Goal: Contribute content: Share content

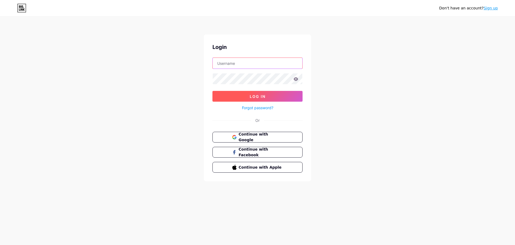
type input "[EMAIL_ADDRESS][DOMAIN_NAME]"
click at [268, 95] on button "Log In" at bounding box center [258, 96] width 90 height 11
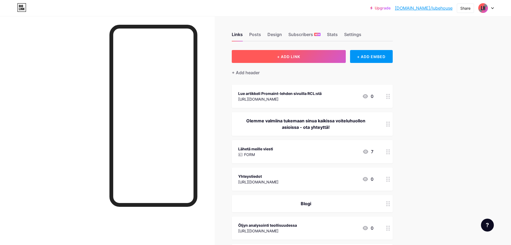
click at [284, 57] on span "+ ADD LINK" at bounding box center [288, 56] width 23 height 5
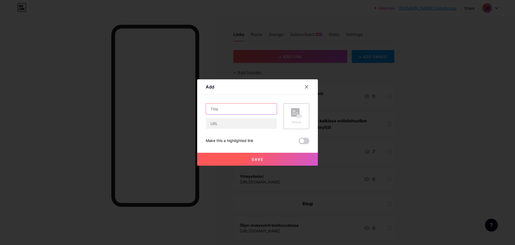
click at [241, 106] on input "text" at bounding box center [241, 108] width 71 height 11
click at [243, 125] on input "text" at bounding box center [241, 123] width 71 height 11
paste input "[URL][DOMAIN_NAME]"
type input "[URL][DOMAIN_NAME]"
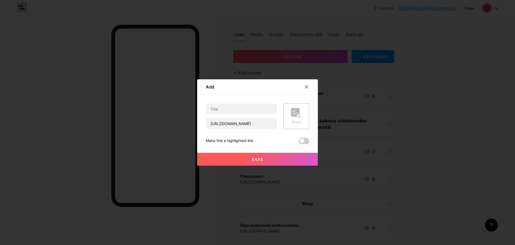
scroll to position [0, 0]
click at [237, 110] on input "text" at bounding box center [241, 108] width 71 height 11
paste input "Öljyanalyysin trendiseuranta – miksi aiempiin tuloksiin vertaaminen on tärkeää …"
click at [220, 111] on input "Öljyanalyysin trendiseuranta – miksi aiempiin tuloksiin vertaaminen on tärkeää …" at bounding box center [241, 108] width 71 height 11
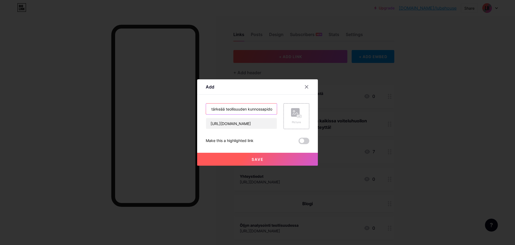
scroll to position [0, 0]
drag, startPoint x: 202, startPoint y: 109, endPoint x: 188, endPoint y: 109, distance: 14.2
click at [188, 109] on div "Add Content YouTube Play YouTube video without leaving your page. ADD Vimeo Pla…" at bounding box center [257, 122] width 515 height 245
click at [222, 107] on input "Öljyanalyysin trendiseuranta – miksi aiempiin tuloksiin vertaaminen on tärkeää …" at bounding box center [241, 108] width 71 height 11
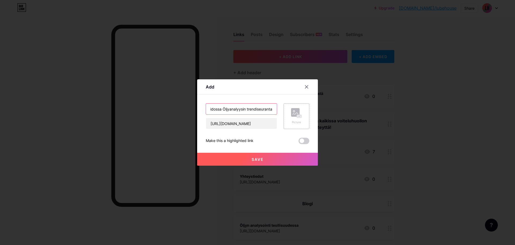
drag, startPoint x: 258, startPoint y: 108, endPoint x: 302, endPoint y: 107, distance: 43.8
click at [302, 107] on div "Öljyanalyysin trendiseuranta – miksi aiempiin tuloksiin vertaaminen on tärkeää …" at bounding box center [258, 116] width 104 height 26
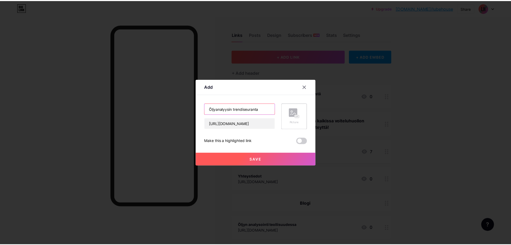
scroll to position [0, 0]
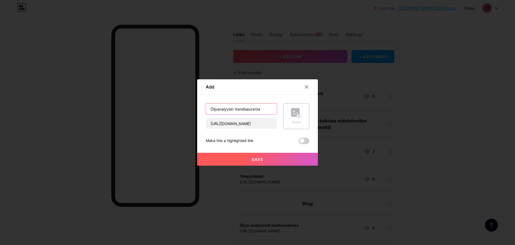
type input "Öljyanalyysin trendiseuranta"
click at [266, 159] on button "Save" at bounding box center [257, 158] width 121 height 13
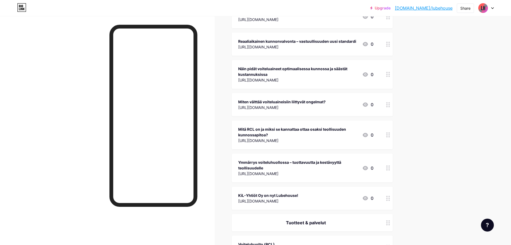
scroll to position [268, 0]
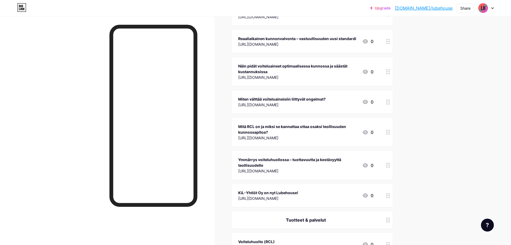
click at [298, 195] on div "[URL][DOMAIN_NAME]" at bounding box center [268, 198] width 60 height 6
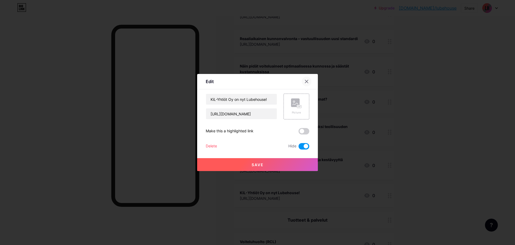
click at [306, 81] on icon at bounding box center [307, 81] width 4 height 4
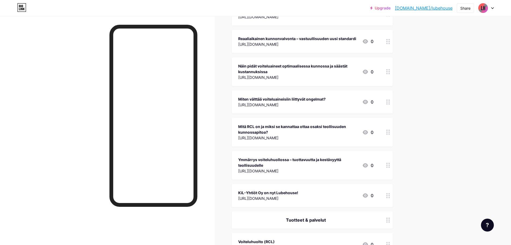
click at [322, 164] on div "Ymmärrys voiteluhuollossa – tuottavuutta ja kestävyyttä teollisuudelle" at bounding box center [298, 161] width 120 height 11
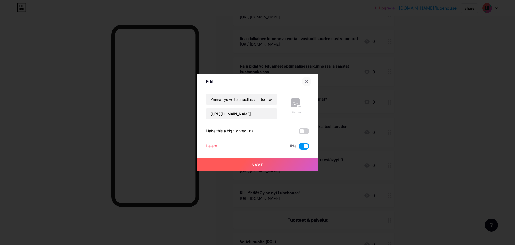
click at [306, 85] on div at bounding box center [307, 81] width 10 height 10
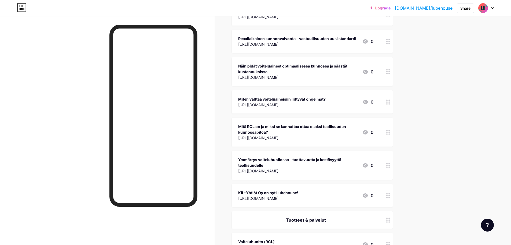
click at [325, 129] on div "Mitä RCL on ja miksi se kannattaa ottaa osaksi teollisuuden kunnossapitoa?" at bounding box center [298, 128] width 120 height 11
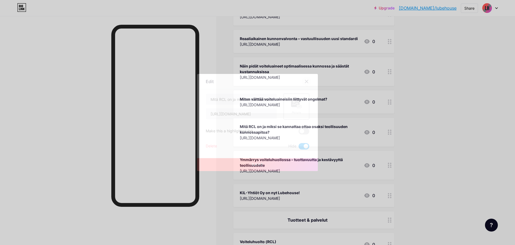
click at [308, 81] on div at bounding box center [307, 81] width 10 height 10
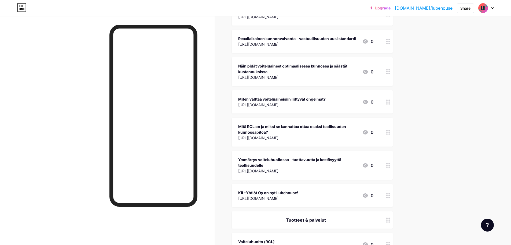
click at [317, 101] on div "Miten välttää voiteluaineisiin liittyvät ongelmat?" at bounding box center [282, 99] width 88 height 6
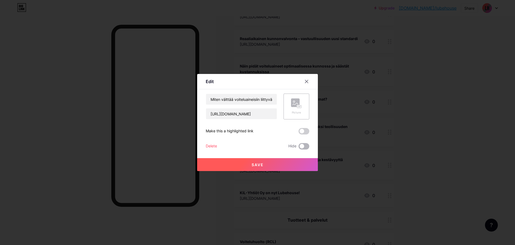
click at [299, 147] on span at bounding box center [304, 146] width 11 height 6
click at [299, 147] on input "checkbox" at bounding box center [299, 147] width 0 height 0
click at [303, 145] on span at bounding box center [304, 146] width 11 height 6
click at [299, 147] on input "checkbox" at bounding box center [299, 147] width 0 height 0
click at [305, 79] on div at bounding box center [307, 81] width 10 height 10
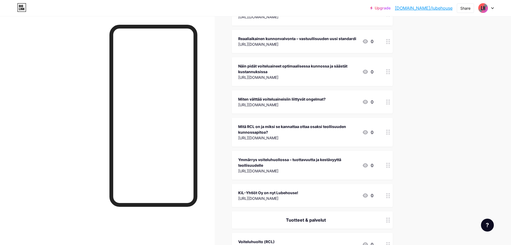
click at [314, 133] on div "Mitä RCL on ja miksi se kannattaa ottaa osaksi teollisuuden kunnossapitoa?" at bounding box center [298, 128] width 120 height 11
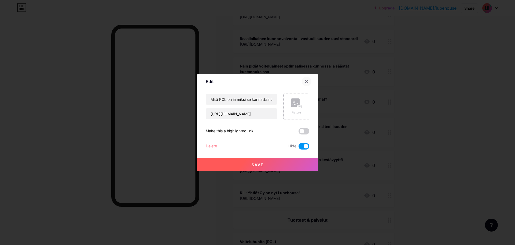
click at [305, 82] on icon at bounding box center [306, 81] width 3 height 3
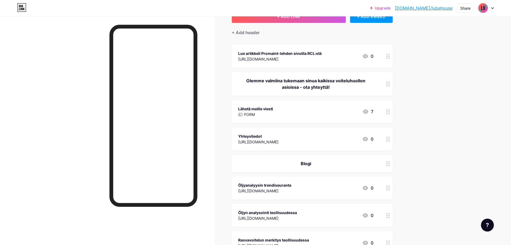
scroll to position [0, 0]
